Goal: Go to known website: Go to known website

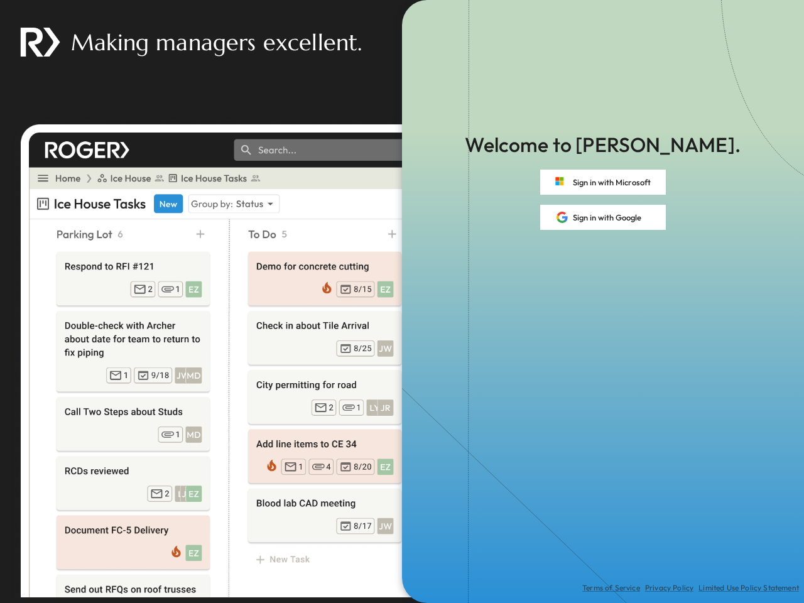
click at [402, 302] on div "Terms of Service Privacy Policy Limited Use Policy Statement" at bounding box center [603, 416] width 402 height 373
click at [603, 182] on button "Sign in with Microsoft" at bounding box center [603, 182] width 126 height 25
click at [603, 217] on button "Sign in with Google" at bounding box center [603, 217] width 126 height 25
